Goal: Task Accomplishment & Management: Complete application form

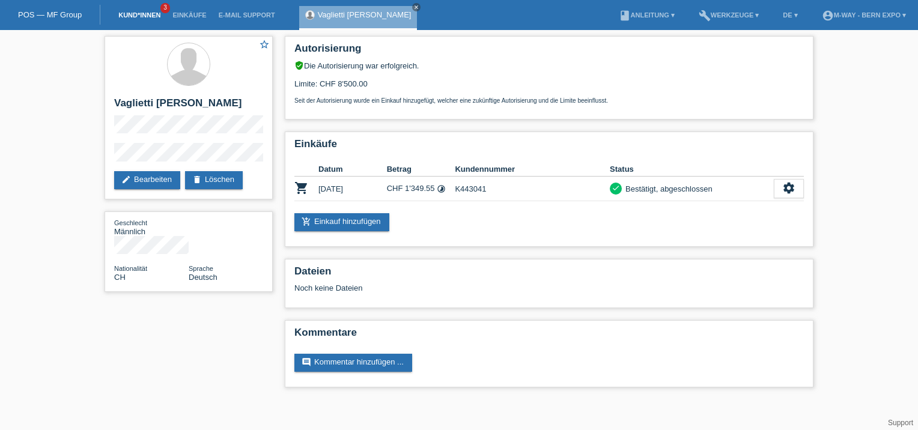
click at [138, 14] on link "Kund*innen" at bounding box center [139, 14] width 54 height 7
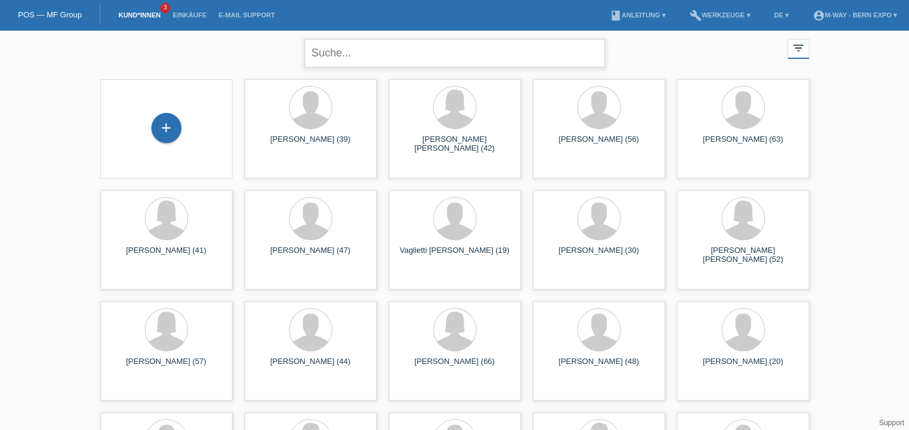
click at [384, 58] on input "text" at bounding box center [454, 53] width 300 height 28
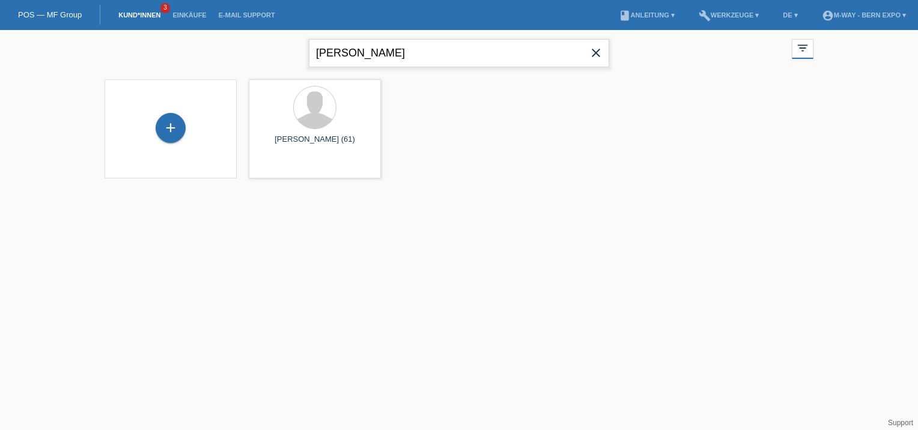
click at [399, 54] on input "fink" at bounding box center [459, 53] width 300 height 28
type input "f"
click at [170, 127] on div "+" at bounding box center [171, 128] width 30 height 30
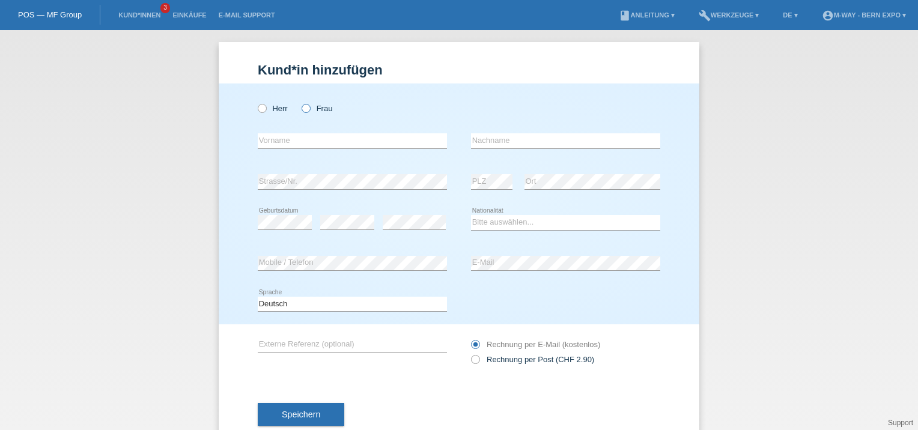
click at [300, 102] on icon at bounding box center [300, 102] width 0 height 0
click at [303, 112] on input "Frau" at bounding box center [305, 108] width 8 height 8
radio input "true"
click at [385, 141] on input "text" at bounding box center [352, 140] width 189 height 15
type input "[PERSON_NAME]"
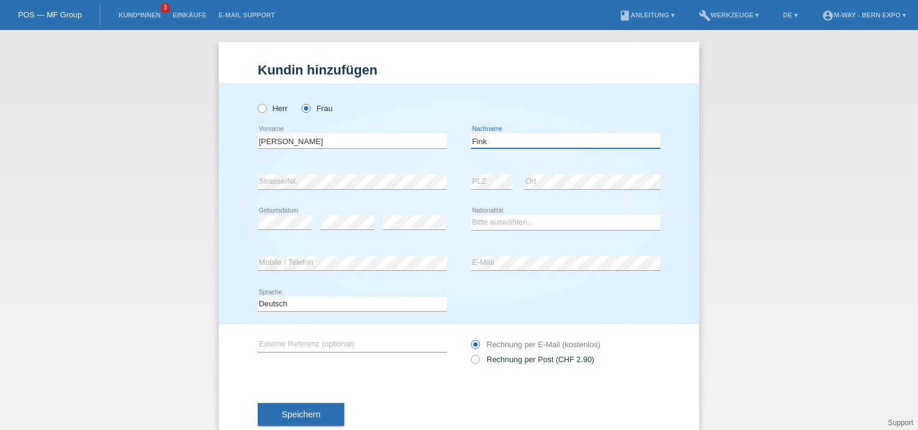
type input "Fink"
click at [512, 220] on select "Bitte auswählen... Schweiz Deutschland Liechtenstein Österreich ------------ Af…" at bounding box center [565, 222] width 189 height 14
select select "CH"
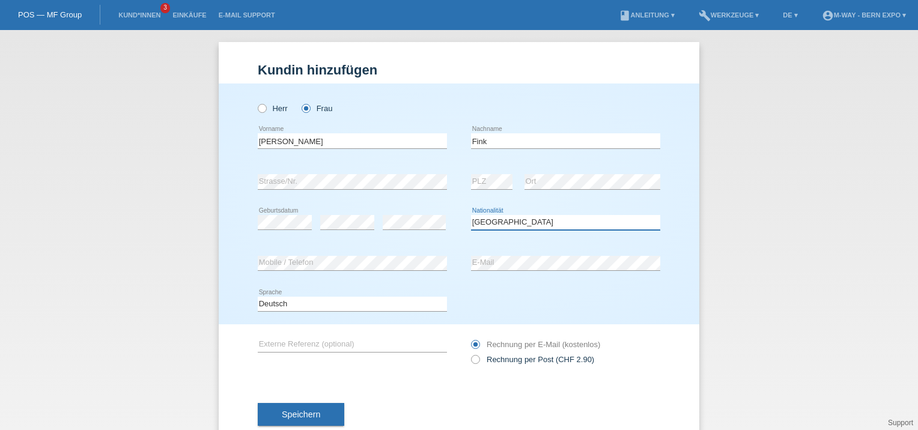
click at [471, 215] on select "Bitte auswählen... Schweiz Deutschland Liechtenstein Österreich ------------ Af…" at bounding box center [565, 222] width 189 height 14
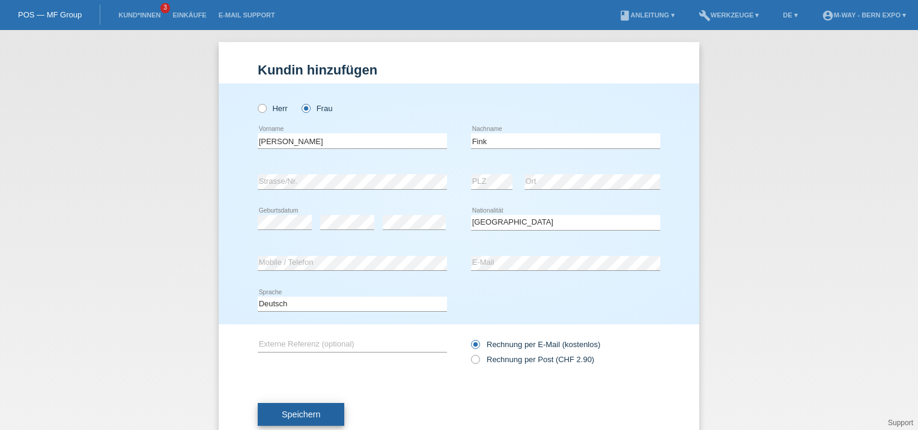
click at [291, 411] on span "Speichern" at bounding box center [301, 415] width 38 height 10
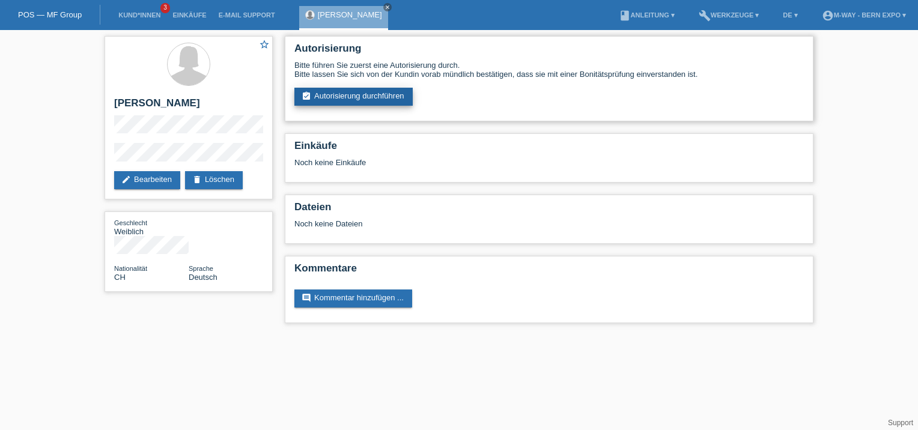
click at [372, 96] on link "assignment_turned_in Autorisierung durchführen" at bounding box center [353, 97] width 118 height 18
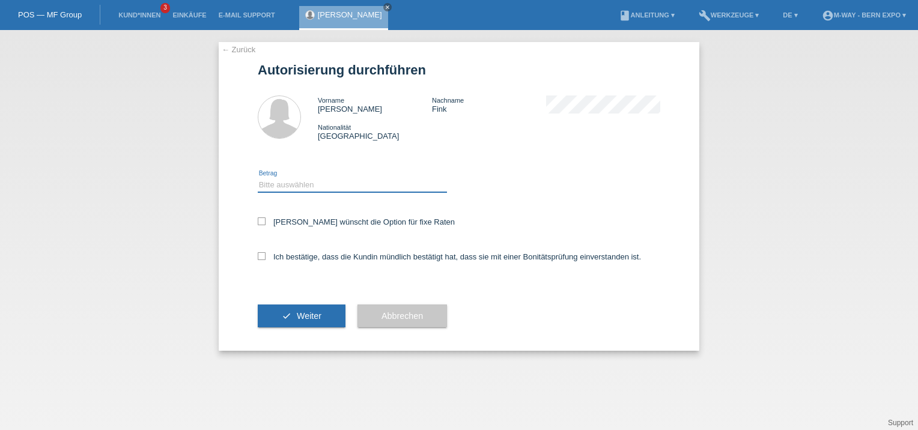
click at [307, 183] on select "Bitte auswählen CHF 1.00 - CHF 499.00 CHF 500.00 - CHF 1'999.00 CHF 2'000.00 - …" at bounding box center [352, 185] width 189 height 14
select select "3"
click at [258, 178] on select "Bitte auswählen CHF 1.00 - CHF 499.00 CHF 500.00 - CHF 1'999.00 CHF 2'000.00 - …" at bounding box center [352, 185] width 189 height 14
click at [268, 258] on label "Ich bestätige, dass die Kundin mündlich bestätigt hat, dass sie mit einer Bonit…" at bounding box center [449, 256] width 383 height 9
click at [265, 258] on input "Ich bestätige, dass die Kundin mündlich bestätigt hat, dass sie mit einer Bonit…" at bounding box center [262, 256] width 8 height 8
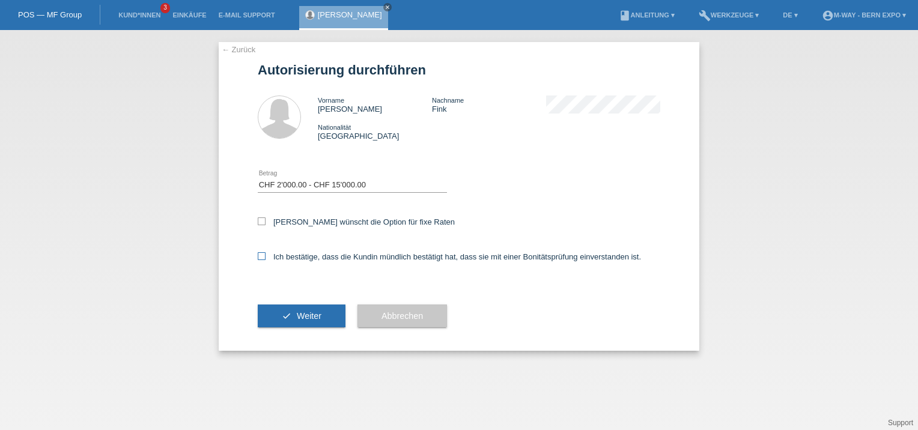
checkbox input "true"
click at [288, 315] on icon "check" at bounding box center [287, 316] width 10 height 10
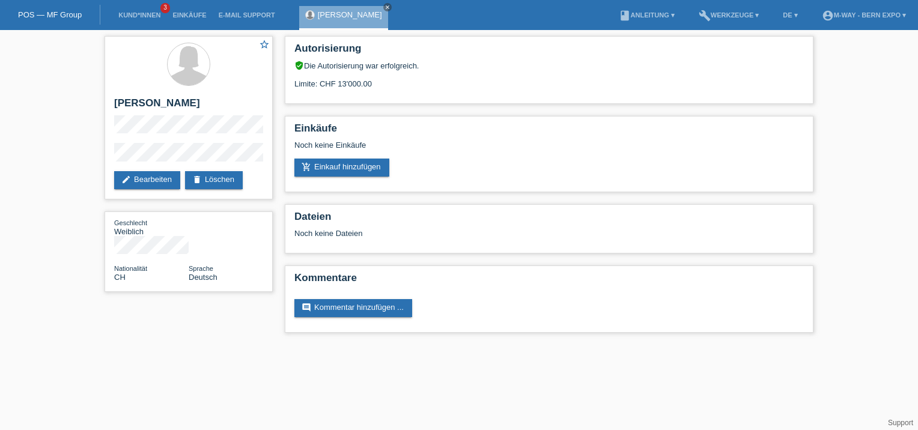
click at [288, 315] on div "Kommentare comment Kommentar hinzufügen ..." at bounding box center [549, 298] width 528 height 67
